Goal: Task Accomplishment & Management: Understand process/instructions

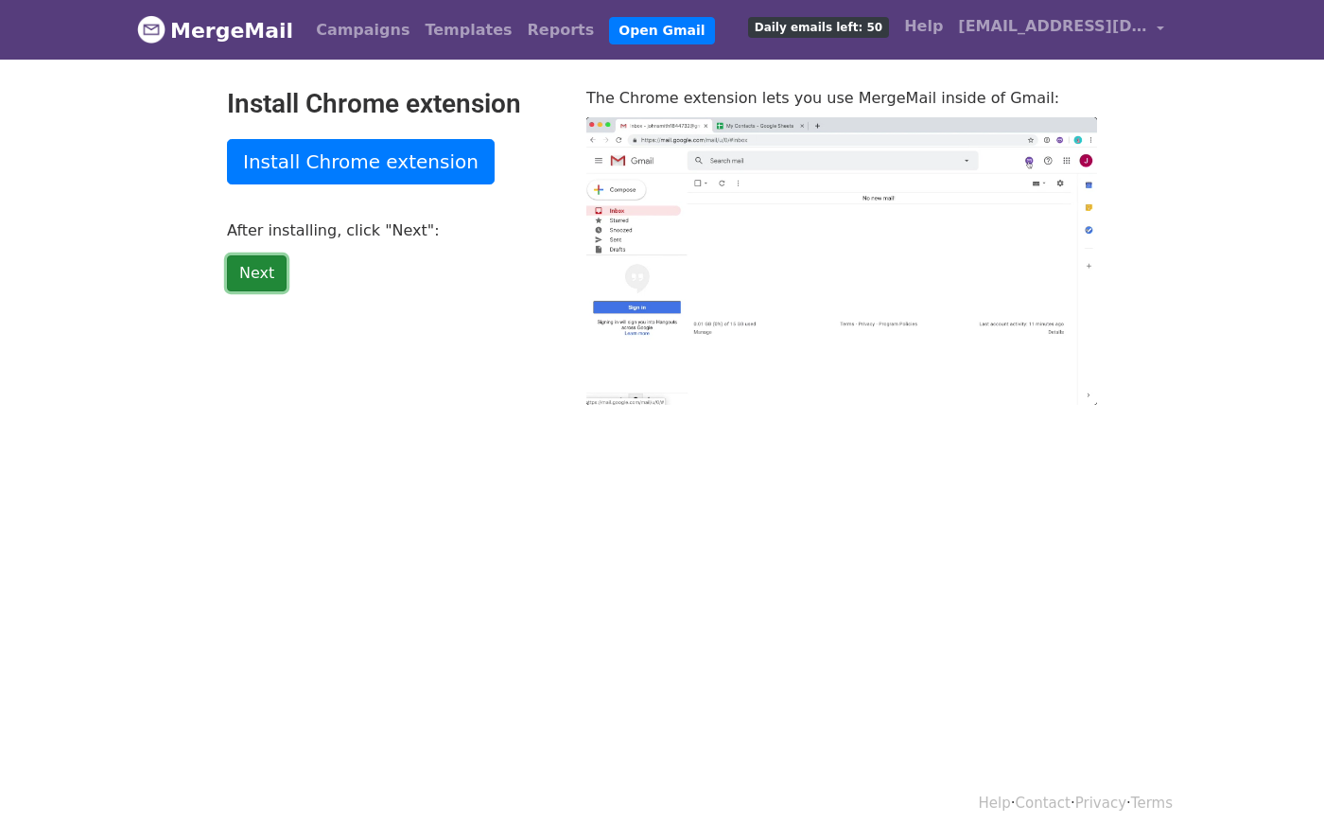
click at [269, 277] on link "Next" at bounding box center [257, 273] width 60 height 36
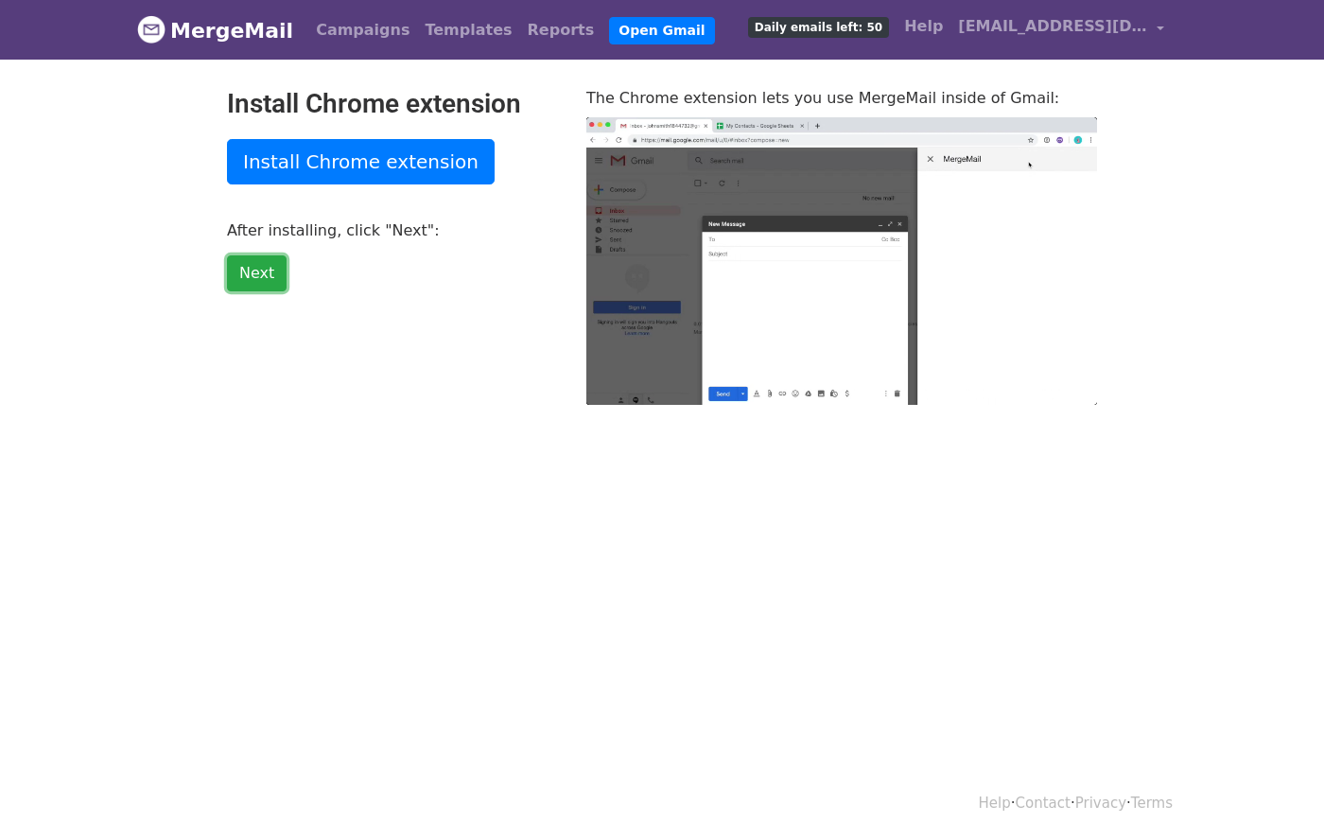
type input "31.59"
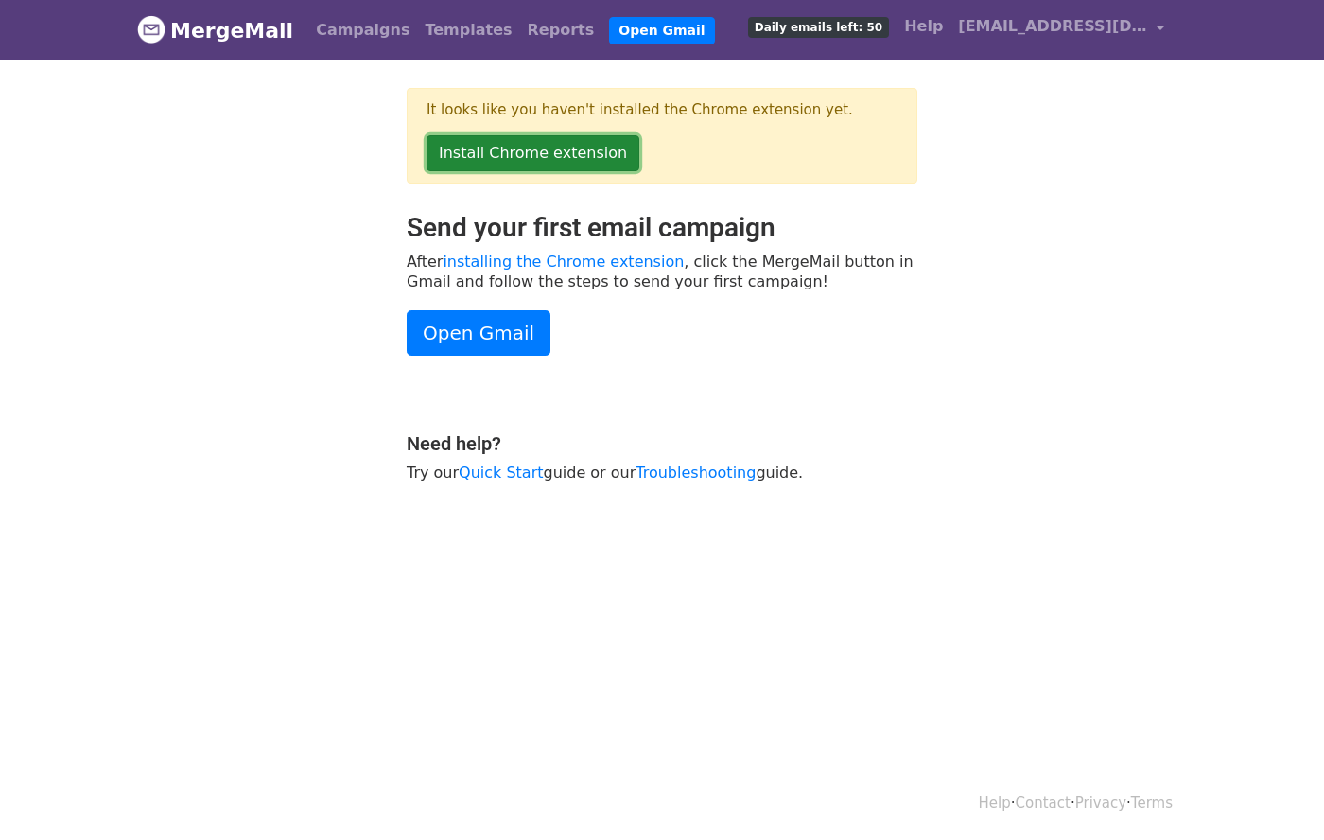
click at [481, 156] on link "Install Chrome extension" at bounding box center [533, 153] width 213 height 36
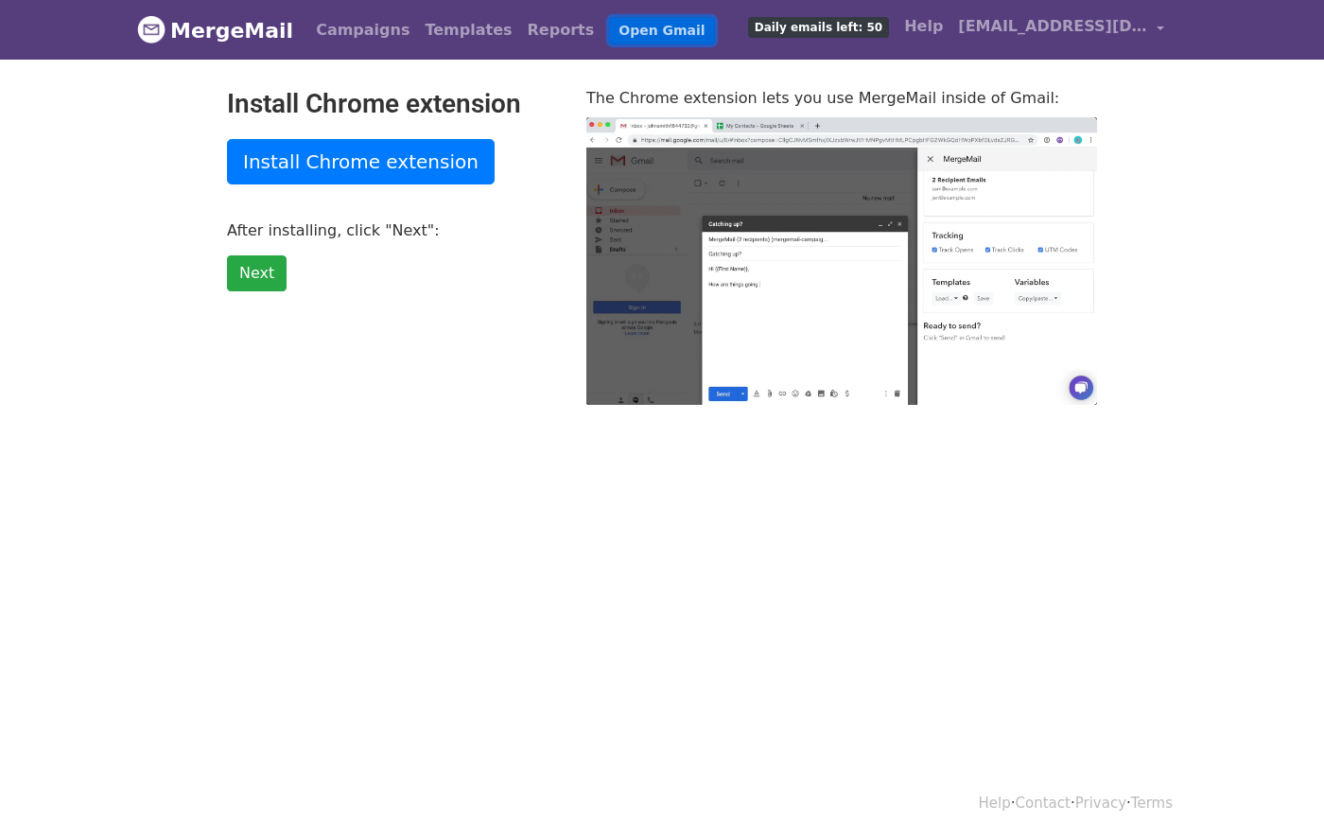
click at [620, 29] on link "Open Gmail" at bounding box center [661, 30] width 105 height 27
type input "42.59"
